Goal: Task Accomplishment & Management: Complete application form

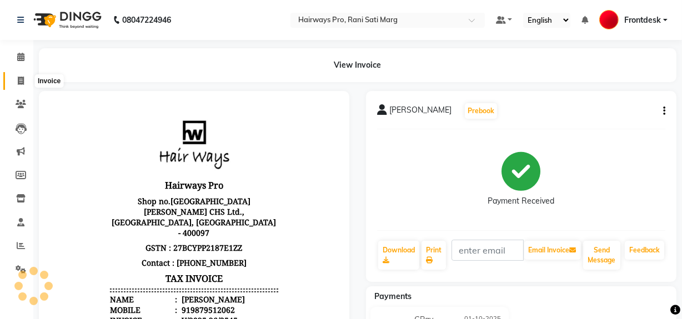
click at [18, 80] on icon at bounding box center [21, 81] width 6 height 8
select select "service"
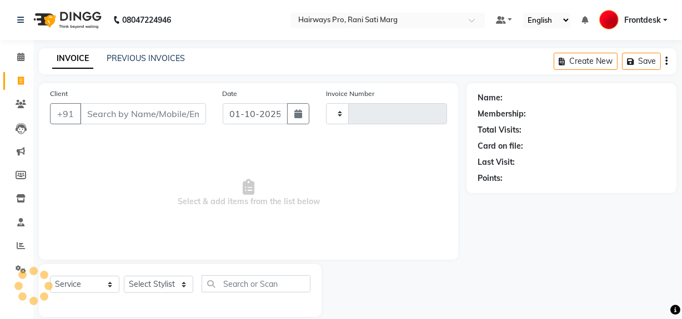
scroll to position [14, 0]
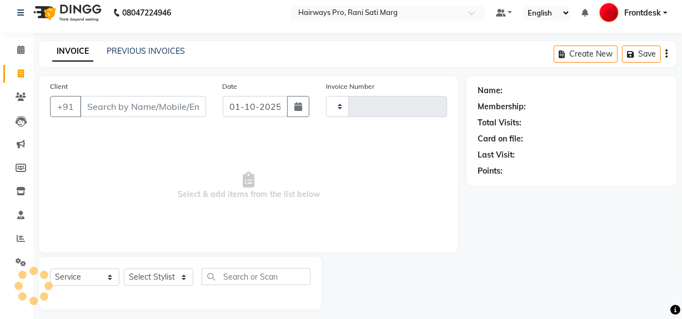
type input "3546"
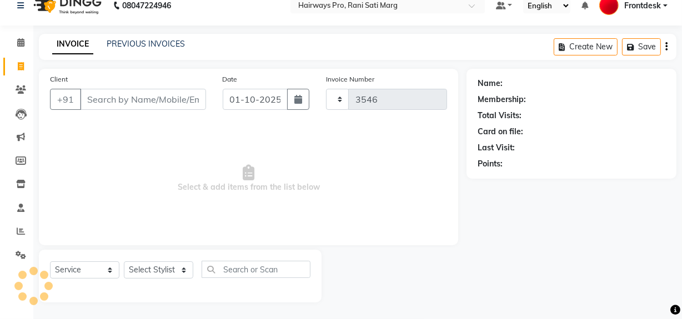
select select "787"
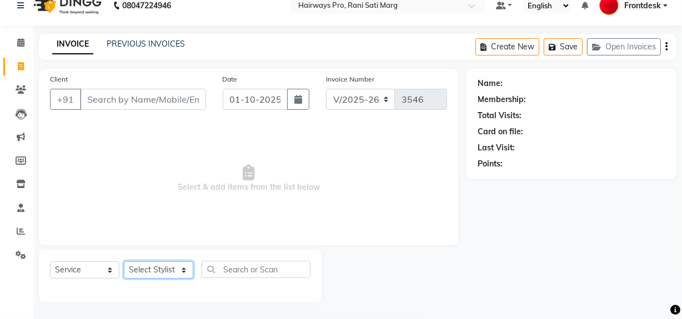
click at [177, 268] on select "Select Stylist ABID DANISH Faiz [PERSON_NAME] Frontdesk INTEZAR [PERSON_NAME] […" at bounding box center [158, 270] width 69 height 17
select select "13192"
click at [124, 262] on select "Select Stylist ABID DANISH Faiz [PERSON_NAME] Frontdesk INTEZAR [PERSON_NAME] […" at bounding box center [158, 270] width 69 height 17
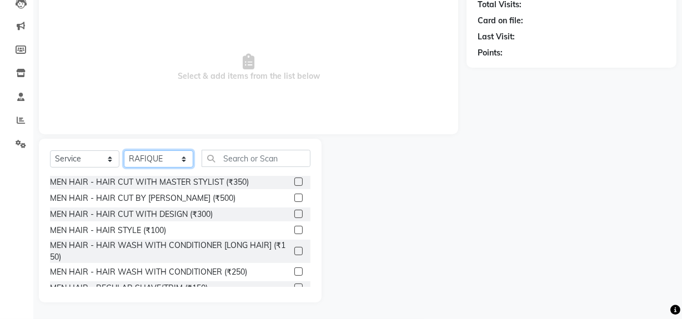
scroll to position [50, 0]
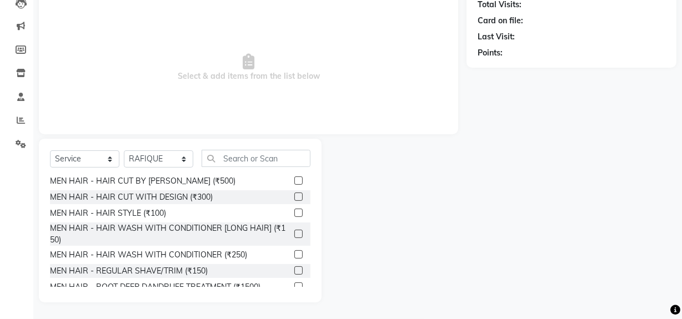
click at [294, 269] on label at bounding box center [298, 271] width 8 height 8
click at [294, 269] on input "checkbox" at bounding box center [297, 271] width 7 height 7
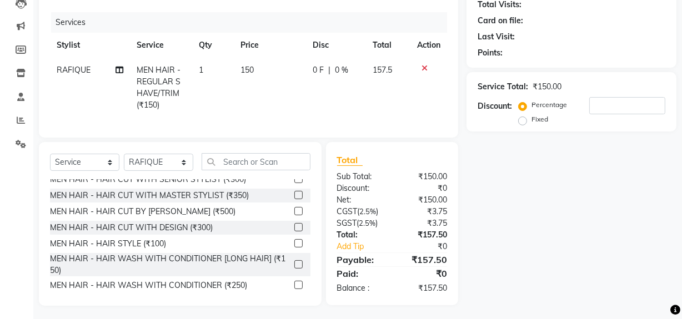
scroll to position [0, 0]
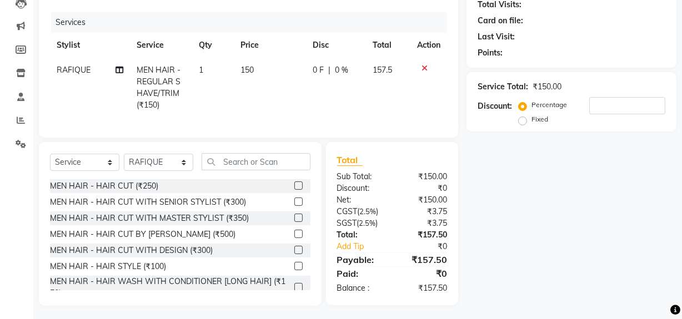
checkbox input "false"
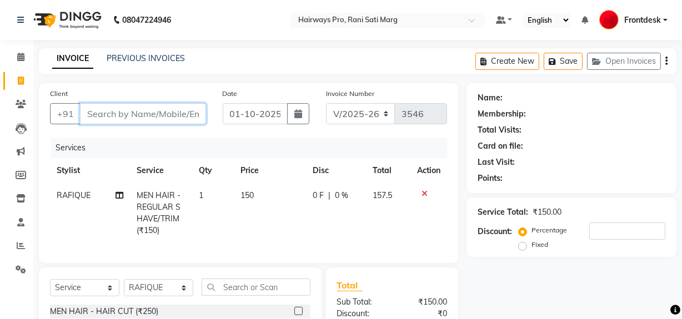
click at [157, 116] on input "Client" at bounding box center [143, 113] width 126 height 21
type input "8"
type input "0"
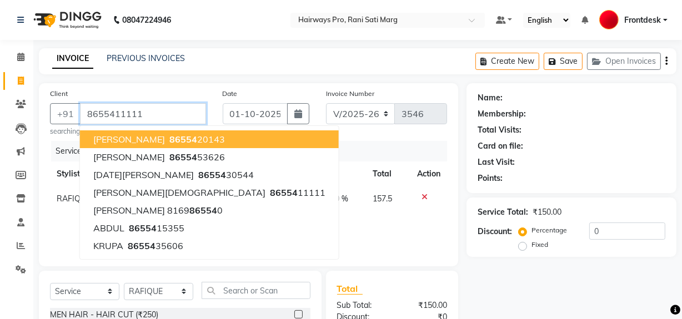
type input "8655411111"
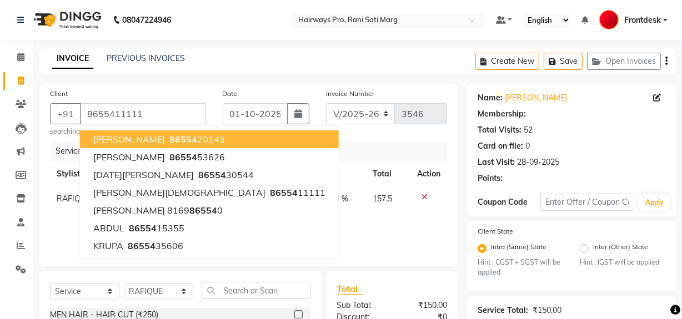
select select "1: Object"
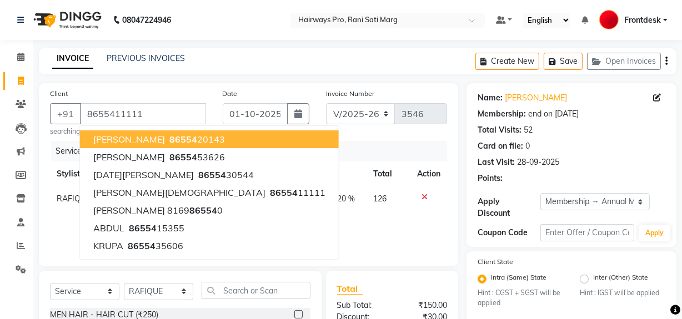
type input "20"
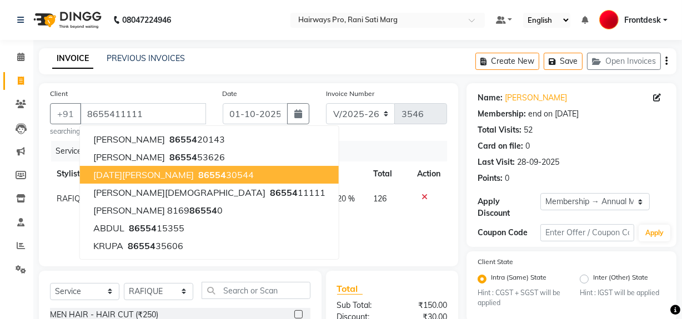
click at [347, 138] on div "Client [PHONE_NUMBER] [PERSON_NAME] 86554 20143 [PERSON_NAME] 86554 53626 [DATE…" at bounding box center [248, 174] width 419 height 183
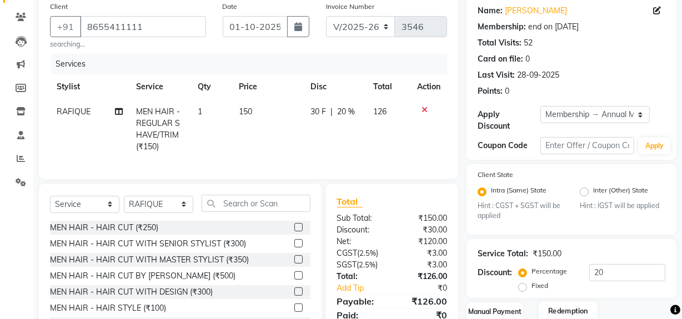
scroll to position [158, 0]
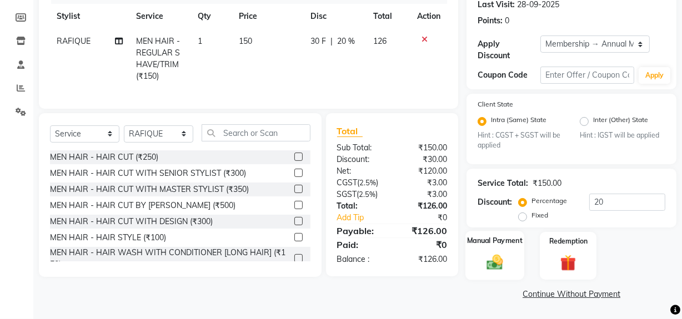
click at [505, 260] on img at bounding box center [495, 262] width 27 height 19
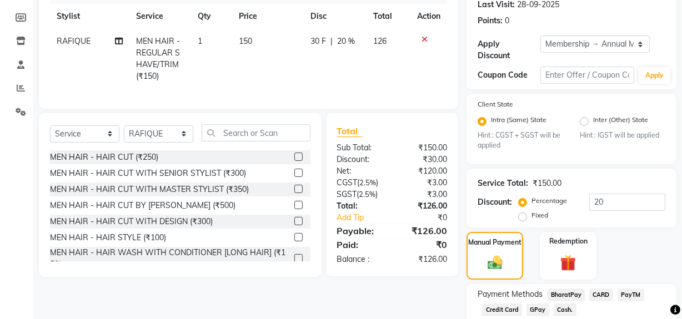
click at [528, 313] on span "GPay" at bounding box center [538, 310] width 23 height 13
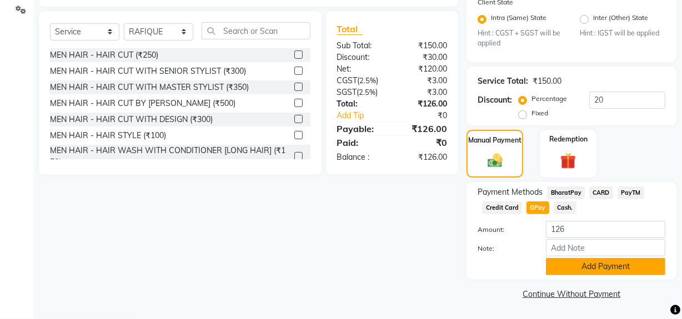
click at [578, 265] on button "Add Payment" at bounding box center [605, 266] width 119 height 17
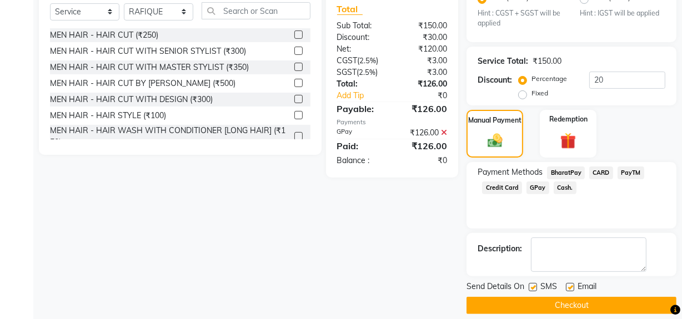
scroll to position [291, 0]
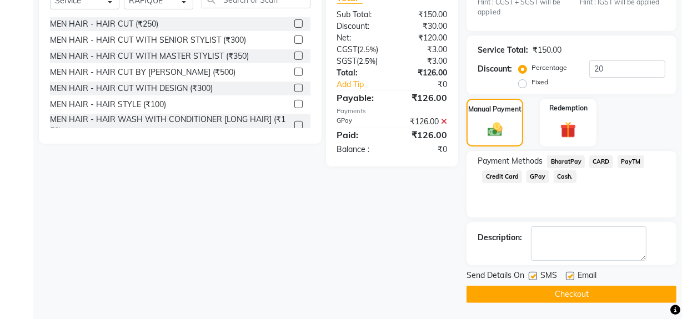
click at [533, 293] on button "Checkout" at bounding box center [572, 294] width 210 height 17
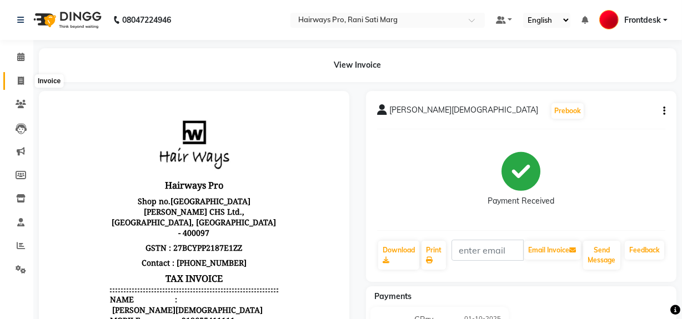
click at [19, 82] on icon at bounding box center [21, 81] width 6 height 8
select select "service"
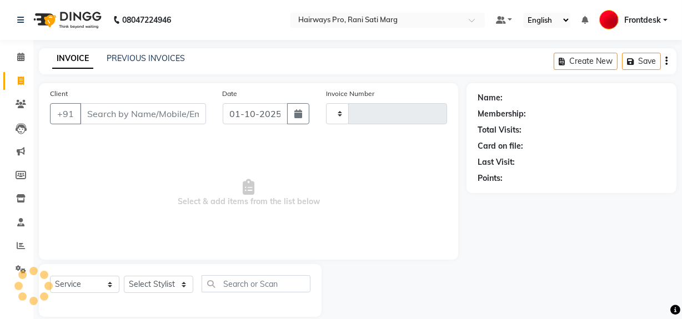
scroll to position [14, 0]
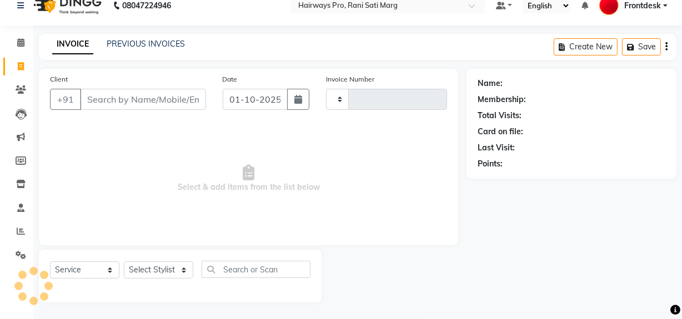
type input "3547"
select select "787"
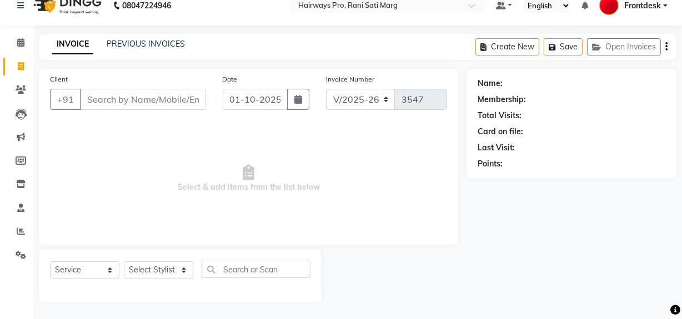
click at [151, 106] on input "Client" at bounding box center [143, 99] width 126 height 21
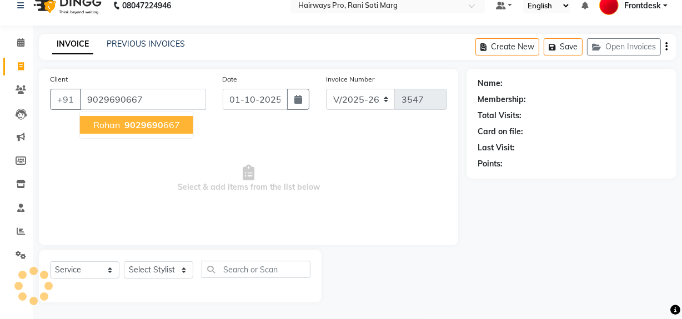
type input "9029690667"
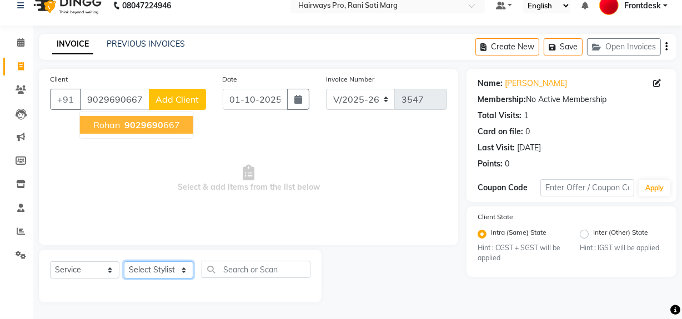
drag, startPoint x: 186, startPoint y: 274, endPoint x: 186, endPoint y: 268, distance: 6.7
click at [186, 274] on select "Select Stylist ABID DANISH Faiz [PERSON_NAME] Frontdesk INTEZAR [PERSON_NAME] […" at bounding box center [158, 270] width 69 height 17
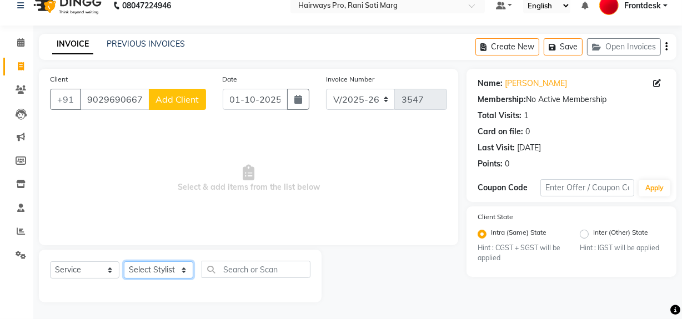
select select "45602"
click at [124, 262] on select "Select Stylist ABID DANISH Faiz [PERSON_NAME] Frontdesk INTEZAR [PERSON_NAME] […" at bounding box center [158, 270] width 69 height 17
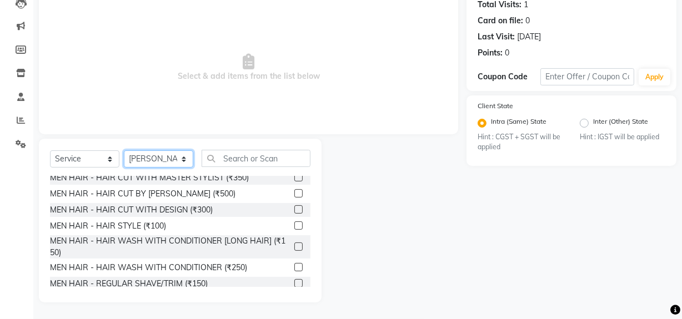
scroll to position [101, 0]
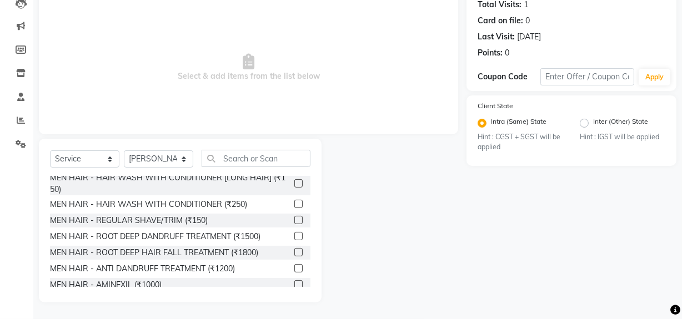
click at [294, 220] on label at bounding box center [298, 220] width 8 height 8
click at [294, 220] on input "checkbox" at bounding box center [297, 220] width 7 height 7
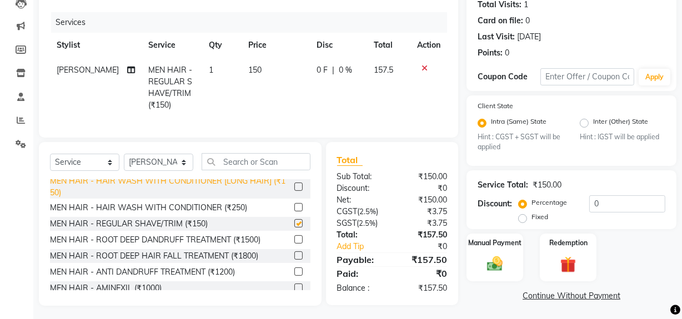
checkbox input "false"
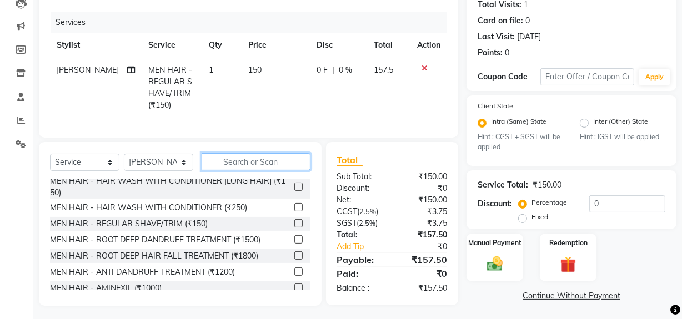
click at [258, 167] on input "text" at bounding box center [256, 161] width 109 height 17
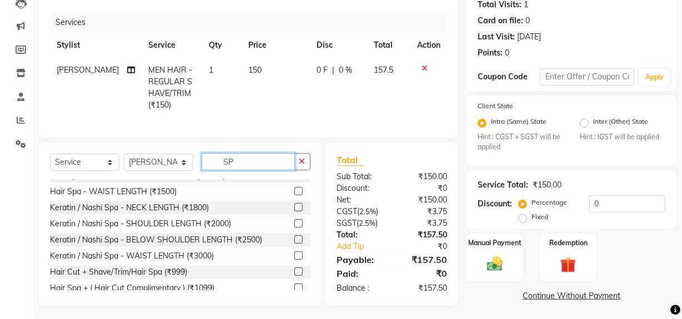
scroll to position [0, 0]
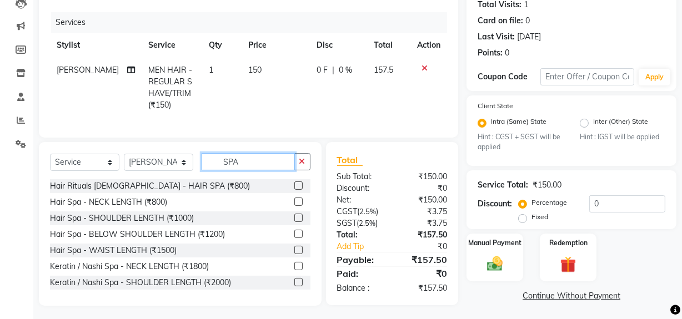
type input "SPA"
click at [294, 190] on label at bounding box center [298, 186] width 8 height 8
click at [294, 190] on input "checkbox" at bounding box center [297, 186] width 7 height 7
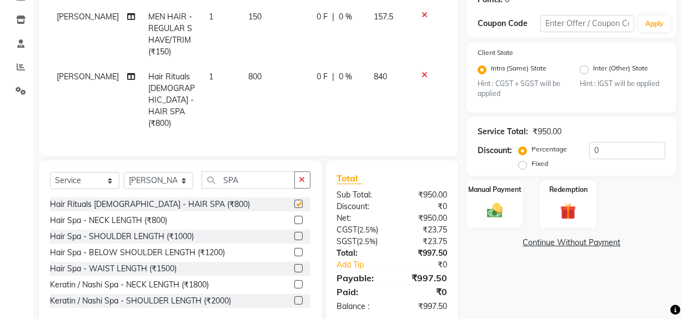
checkbox input "false"
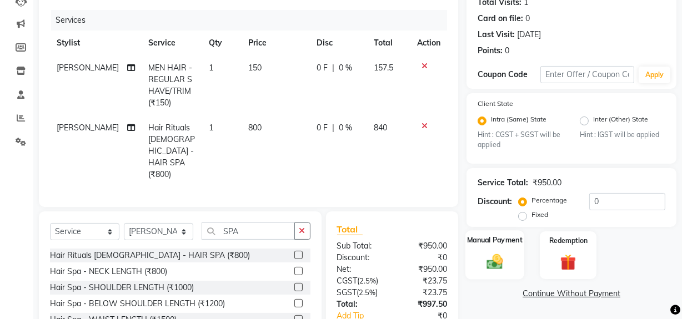
scroll to position [184, 0]
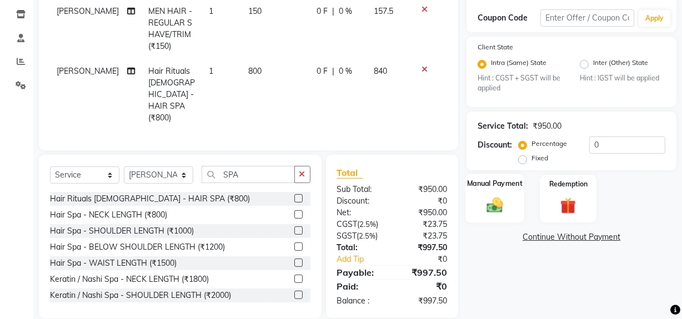
click at [494, 206] on img at bounding box center [495, 205] width 27 height 19
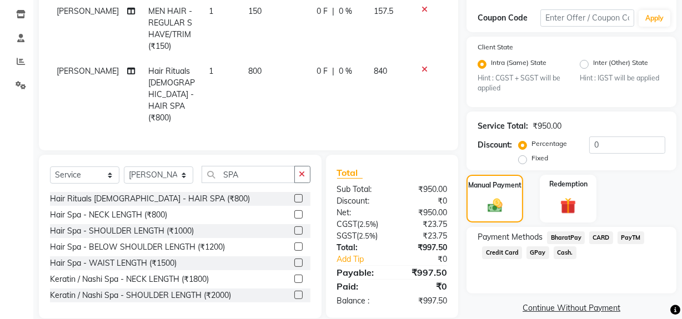
click at [605, 238] on span "CARD" at bounding box center [601, 238] width 24 height 13
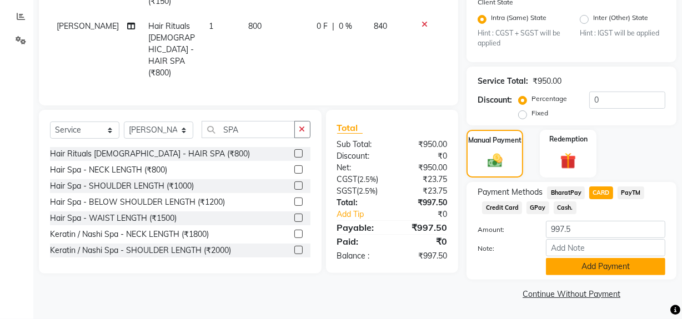
click at [594, 266] on button "Add Payment" at bounding box center [605, 266] width 119 height 17
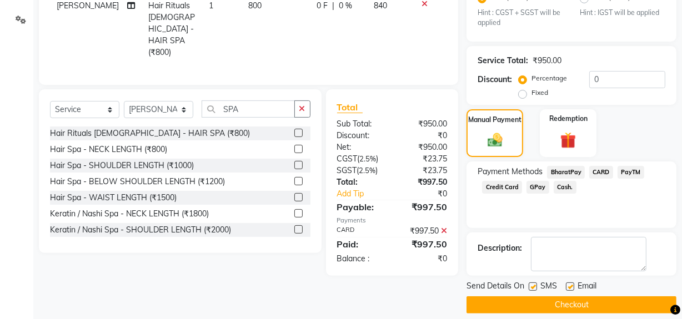
scroll to position [261, 0]
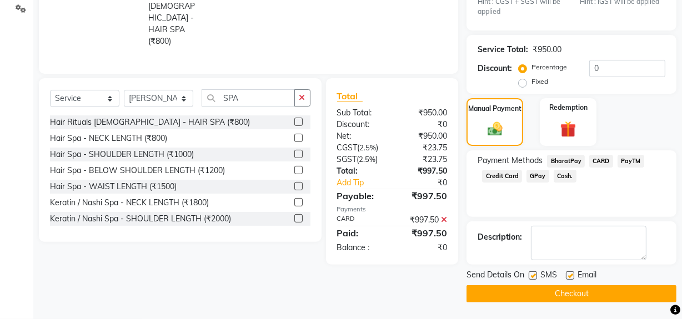
click at [550, 289] on button "Checkout" at bounding box center [572, 293] width 210 height 17
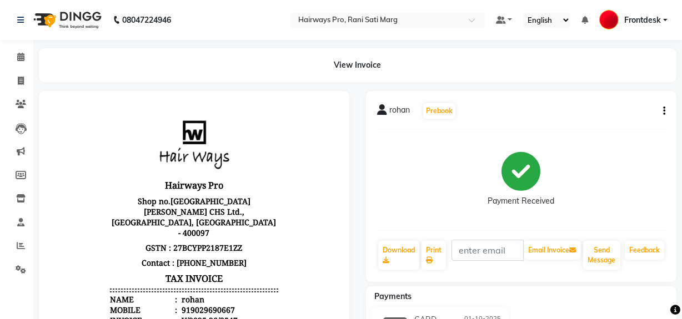
click at [20, 91] on li "Invoice" at bounding box center [16, 81] width 33 height 24
click at [22, 80] on icon at bounding box center [21, 81] width 6 height 8
select select "service"
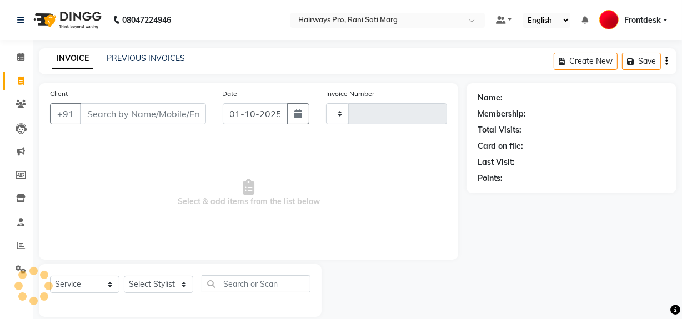
scroll to position [14, 0]
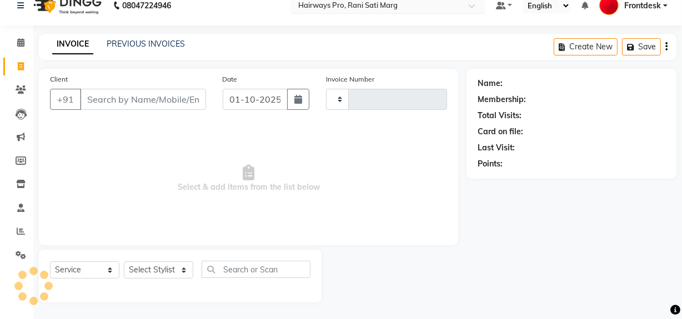
type input "3548"
select select "787"
